Goal: Task Accomplishment & Management: Complete application form

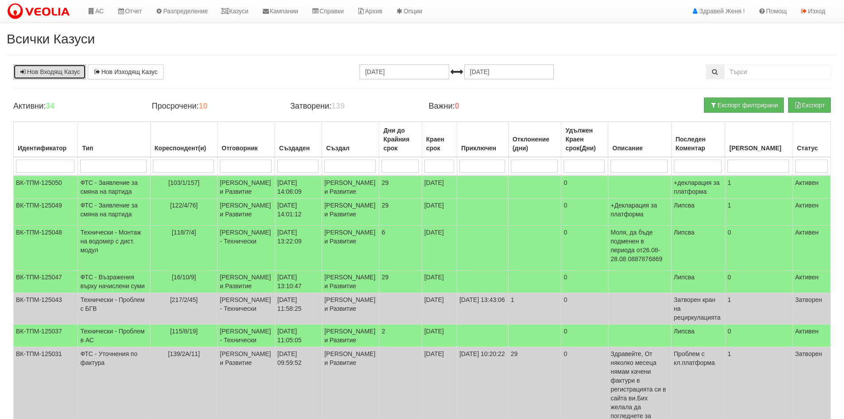
click at [56, 71] on link "Нов Входящ Казус" at bounding box center [49, 71] width 73 height 15
click at [229, 12] on icon at bounding box center [225, 11] width 8 height 6
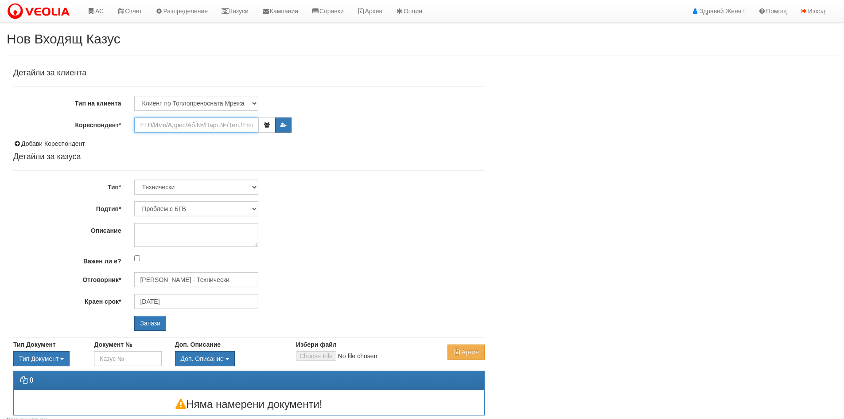
click at [184, 124] on input "Кореспондент*" at bounding box center [196, 124] width 124 height 15
click at [231, 98] on select "Клиент по Топлопреносната Мрежа Институция Партньори Други" at bounding box center [196, 103] width 124 height 15
select select "Other"
click at [134, 96] on select "Клиент по Топлопреносната Мрежа Институция Партньори Други" at bounding box center [196, 103] width 124 height 15
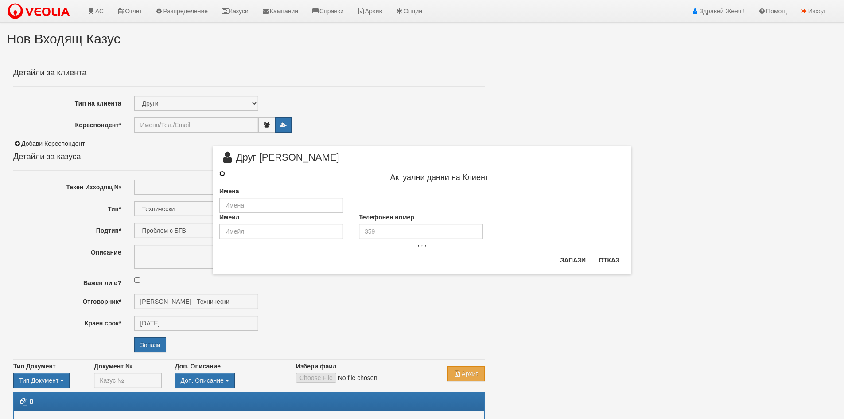
click at [224, 175] on input "radio" at bounding box center [222, 174] width 6 height 6
radio input "true"
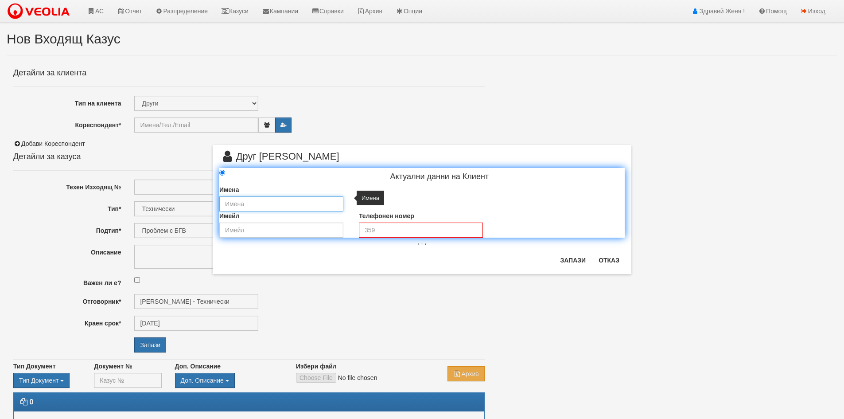
click at [231, 200] on input "text" at bounding box center [281, 203] width 124 height 15
type input "Средно училиюе "[PERSON_NAME]""
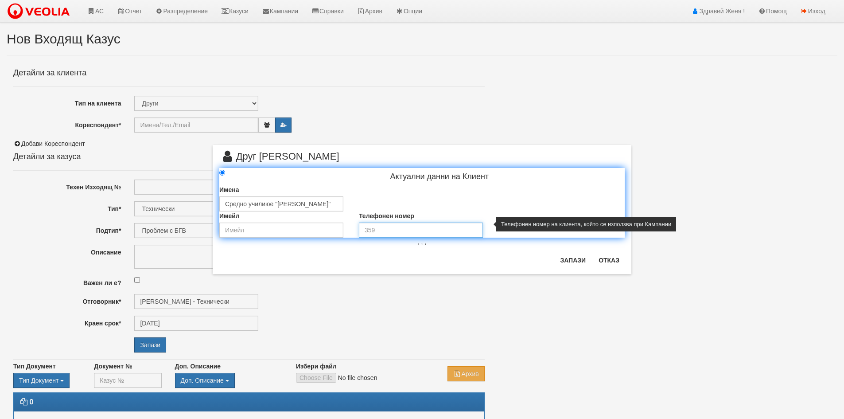
drag, startPoint x: 414, startPoint y: 225, endPoint x: 415, endPoint y: 219, distance: 6.3
click at [415, 225] on input "tel" at bounding box center [421, 229] width 124 height 15
type input "0877890613"
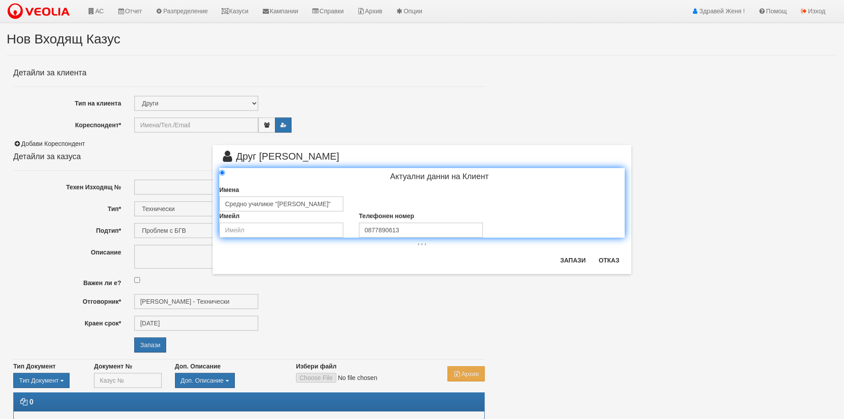
click at [577, 268] on div "Запази Отказ" at bounding box center [589, 263] width 70 height 21
click at [568, 262] on button "Запази" at bounding box center [572, 260] width 36 height 14
type input "Средно училиюе "[PERSON_NAME]""
radio input "true"
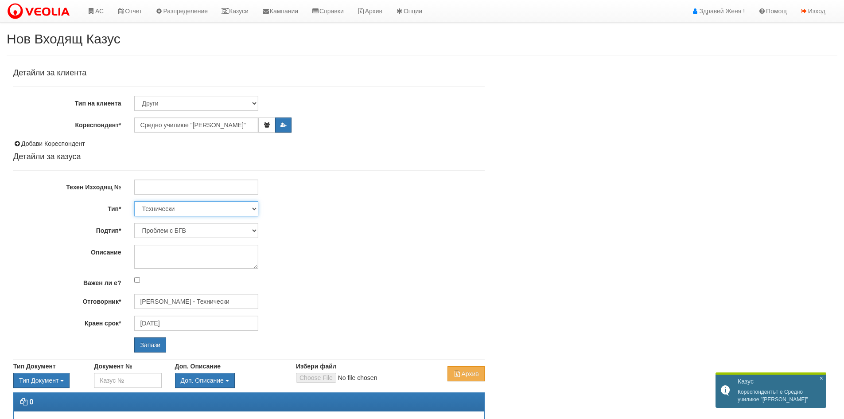
click at [159, 204] on select "Технически ФТС Търговски Административен Производствен Експлоатационен Финансов…" at bounding box center [196, 208] width 124 height 15
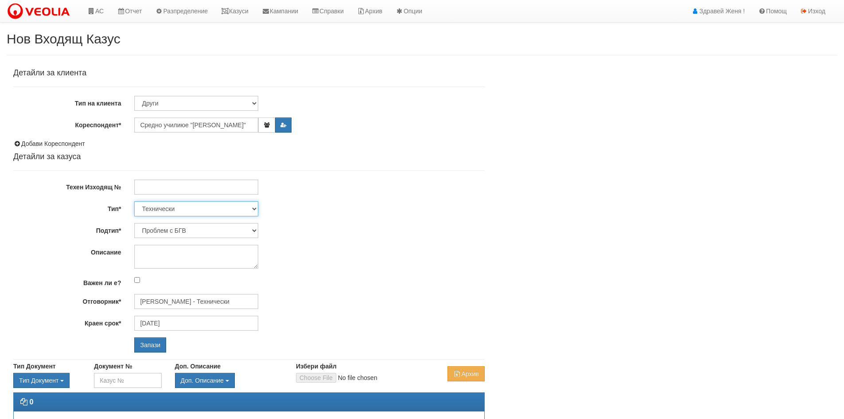
click at [134, 201] on select "Технически ФТС Търговски Административен Производствен Експлоатационен Финансов…" at bounding box center [196, 208] width 124 height 15
click at [180, 229] on select "Проблем с БГВ Теч ВОИ Теч БГВ Теч в АС Теч от водомер Проблем в АС Интервенция …" at bounding box center [196, 230] width 124 height 15
select select "Съгласуване на документ"
click at [134, 223] on select "Проблем с БГВ Теч ВОИ Теч БГВ Теч в АС Теч от водомер Проблем в АС Интервенция …" at bounding box center [196, 230] width 124 height 15
type input "[DATE]"
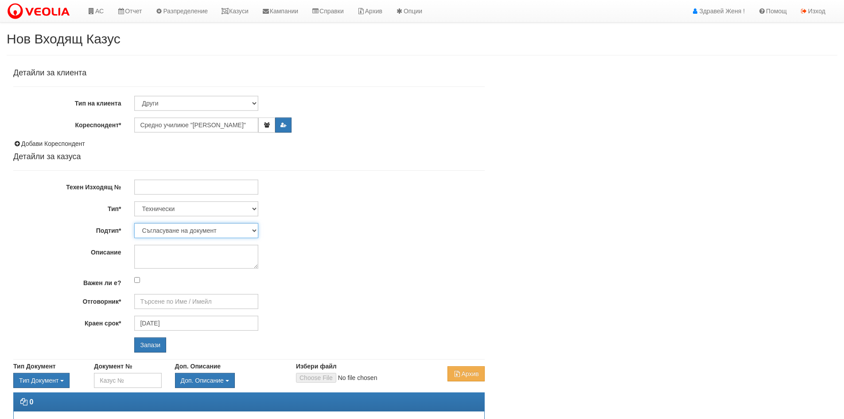
type input "[PERSON_NAME] - Технически"
click at [154, 347] on input "Запази" at bounding box center [150, 344] width 32 height 15
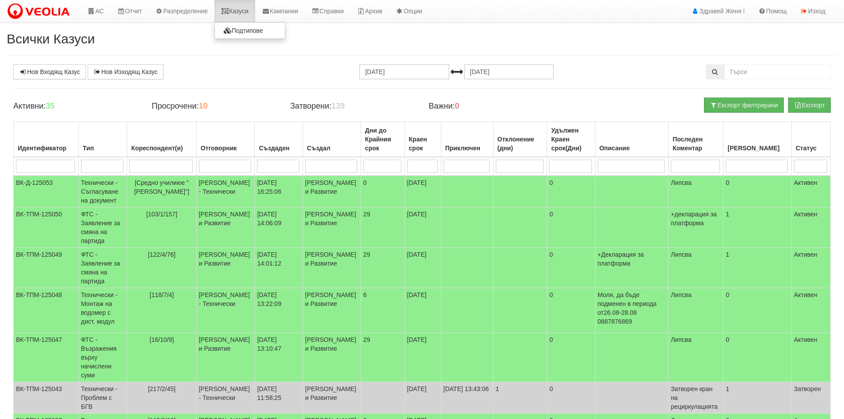
click at [236, 13] on link "Казуси" at bounding box center [234, 11] width 41 height 22
click at [192, 187] on td "[Средно училиюе "[PERSON_NAME]"]" at bounding box center [161, 191] width 69 height 32
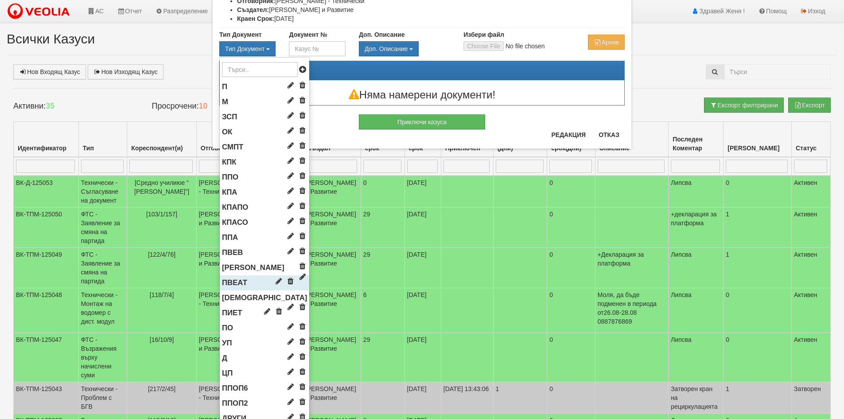
scroll to position [310, 0]
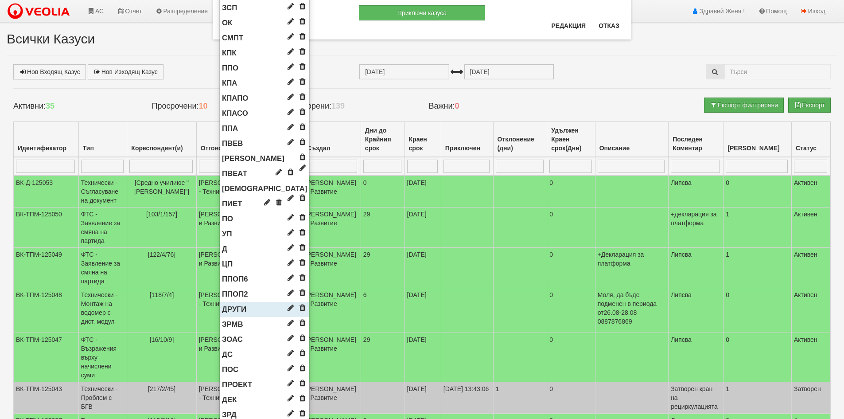
click at [233, 310] on span "ДРУГИ" at bounding box center [234, 309] width 24 height 8
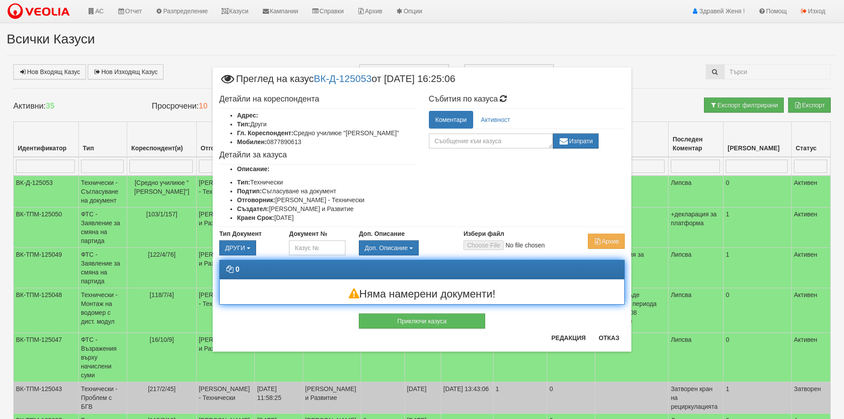
scroll to position [0, 0]
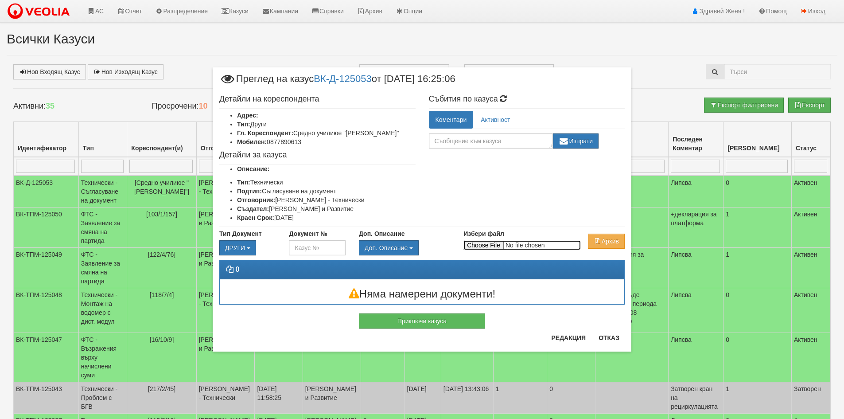
click at [500, 243] on input "Избери файл" at bounding box center [521, 245] width 117 height 10
type input "C:\fakepath\DOC037.pdf"
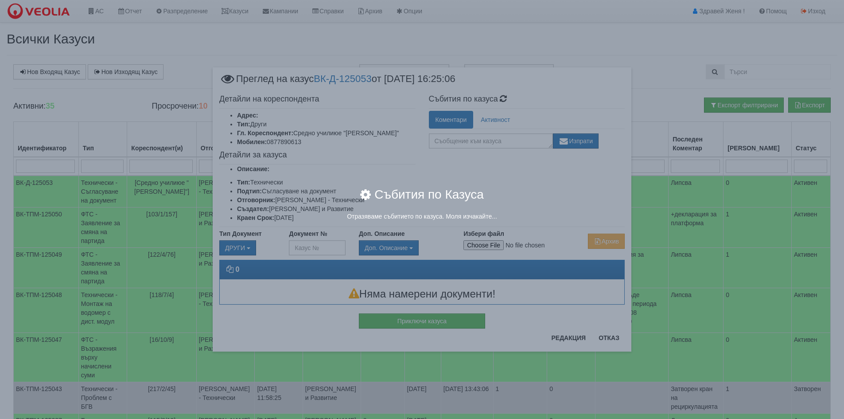
click at [599, 335] on div "× Събития по Казуса Отразяваме събитието по казуса. Моля изчакайте..." at bounding box center [422, 209] width 844 height 419
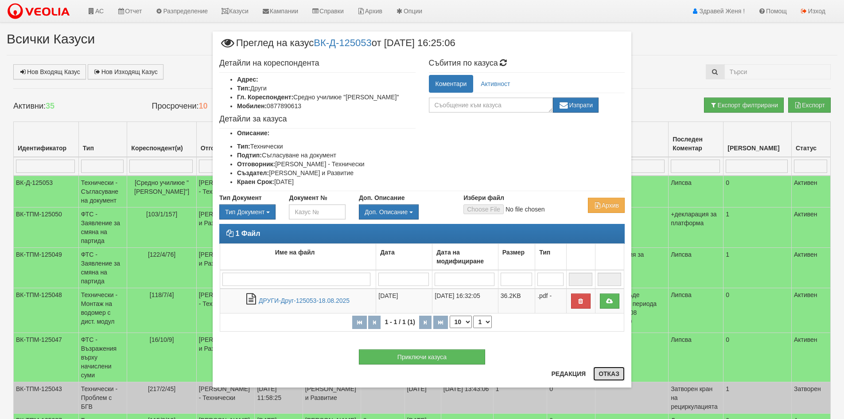
click at [603, 371] on button "Отказ" at bounding box center [608, 373] width 31 height 14
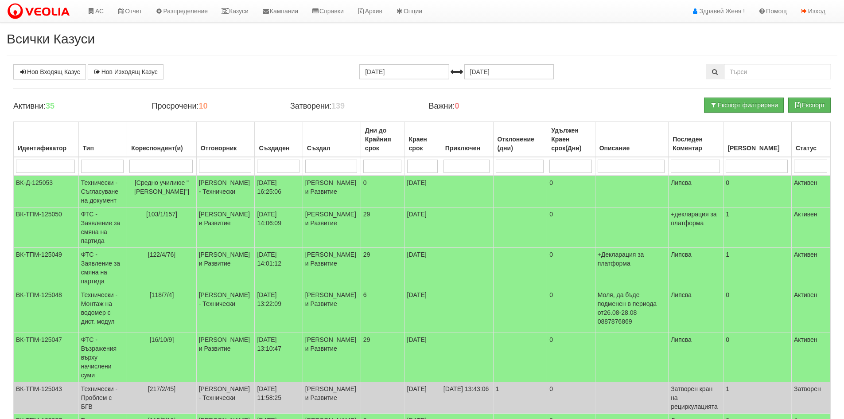
click at [243, 45] on h2 "Всички Казуси" at bounding box center [422, 38] width 830 height 15
